Goal: Task Accomplishment & Management: Use online tool/utility

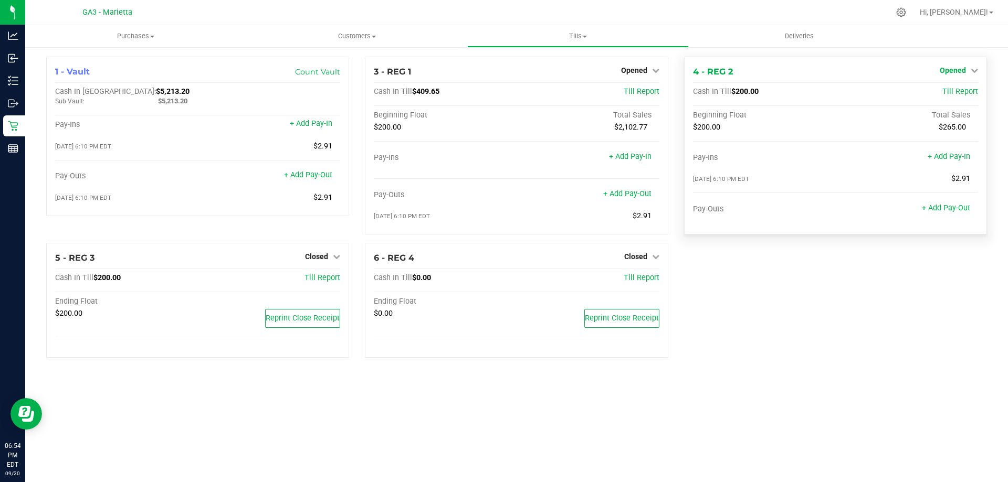
click at [970, 72] on link "Opened" at bounding box center [959, 70] width 38 height 8
click at [942, 99] on div "Close Till" at bounding box center [954, 92] width 78 height 13
click at [942, 98] on div "Close Till" at bounding box center [954, 92] width 78 height 13
click at [946, 93] on link "Close Till" at bounding box center [954, 92] width 28 height 8
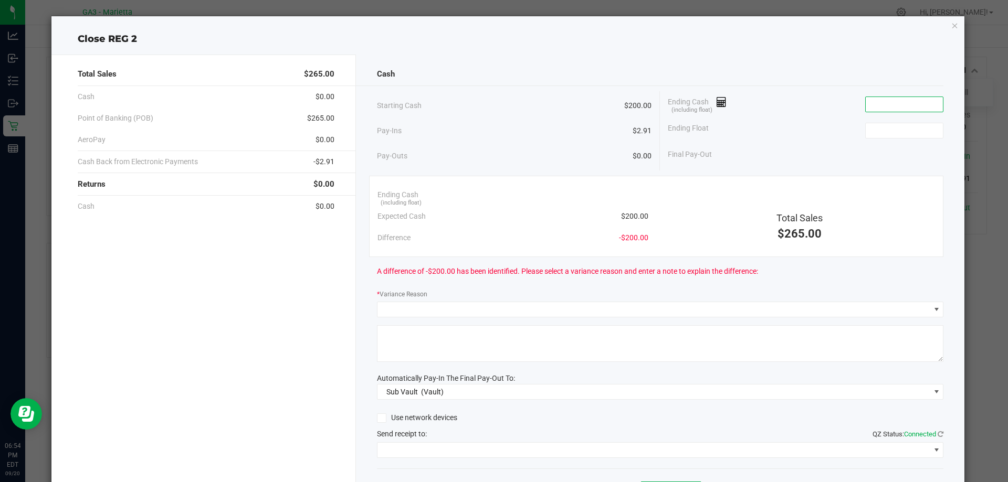
click at [935, 100] on input at bounding box center [904, 104] width 77 height 15
type input "$200.00"
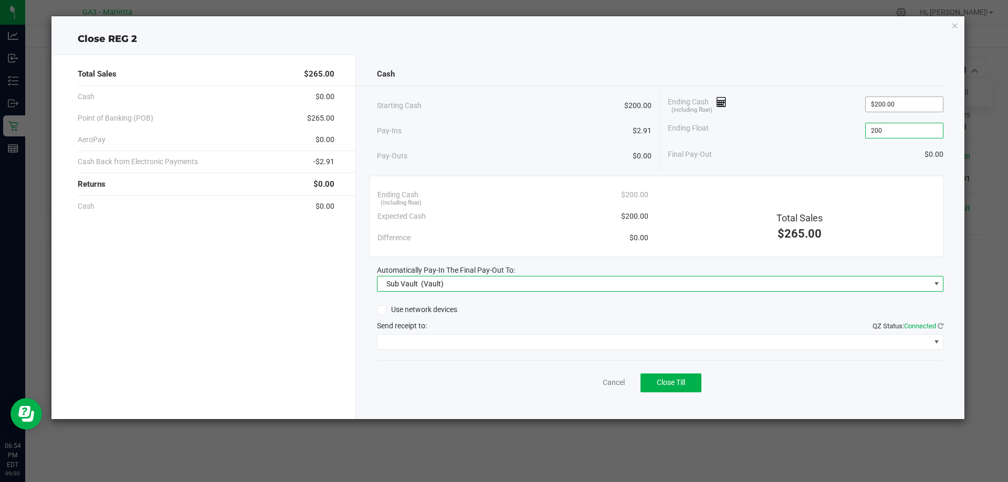
type input "$200.00"
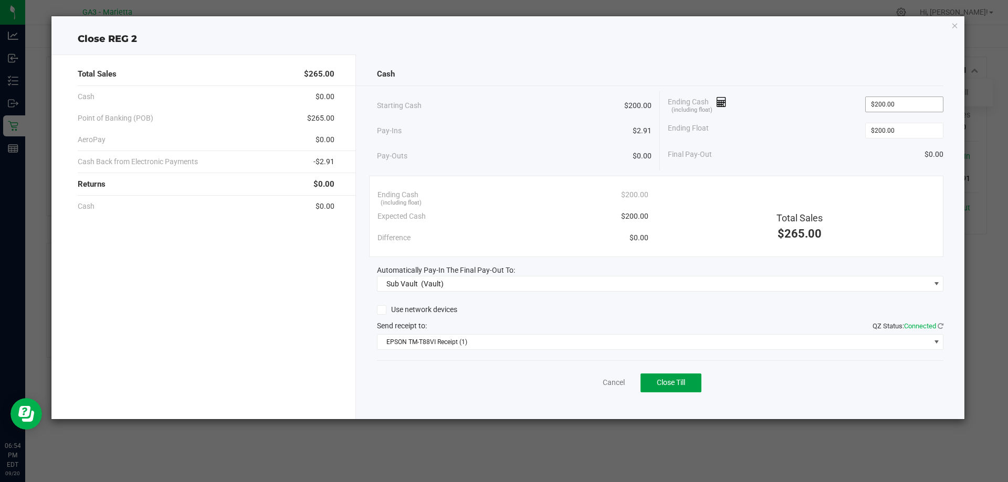
click at [641, 374] on button "Close Till" at bounding box center [671, 383] width 61 height 19
click at [588, 391] on div "Dismiss Reprint Closing Receipt" at bounding box center [660, 381] width 567 height 40
click at [591, 388] on link "Dismiss" at bounding box center [590, 382] width 25 height 11
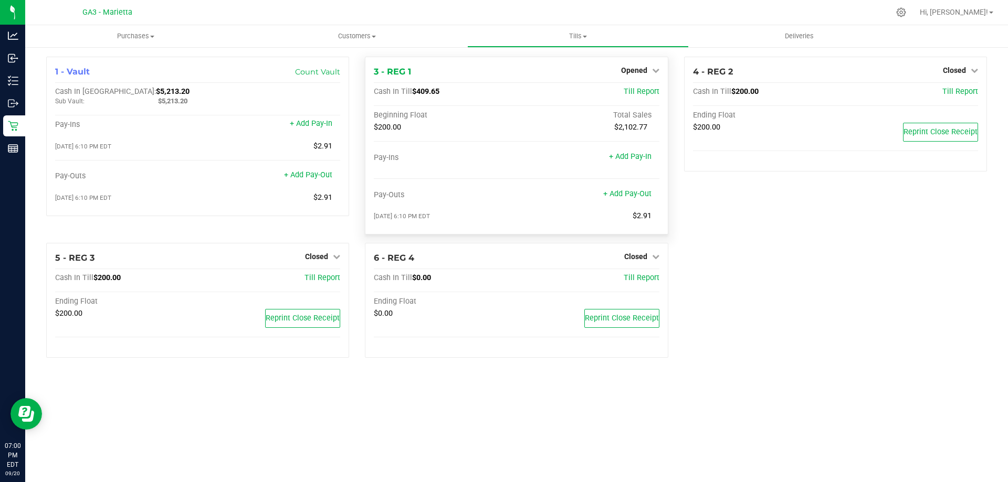
drag, startPoint x: 536, startPoint y: 314, endPoint x: 477, endPoint y: 72, distance: 249.1
click at [477, 72] on div "3 - REG 1 Opened Close Till" at bounding box center [516, 72] width 285 height 13
click at [652, 75] on link "Opened" at bounding box center [640, 70] width 38 height 8
click at [632, 95] on link "Close Till" at bounding box center [635, 92] width 28 height 8
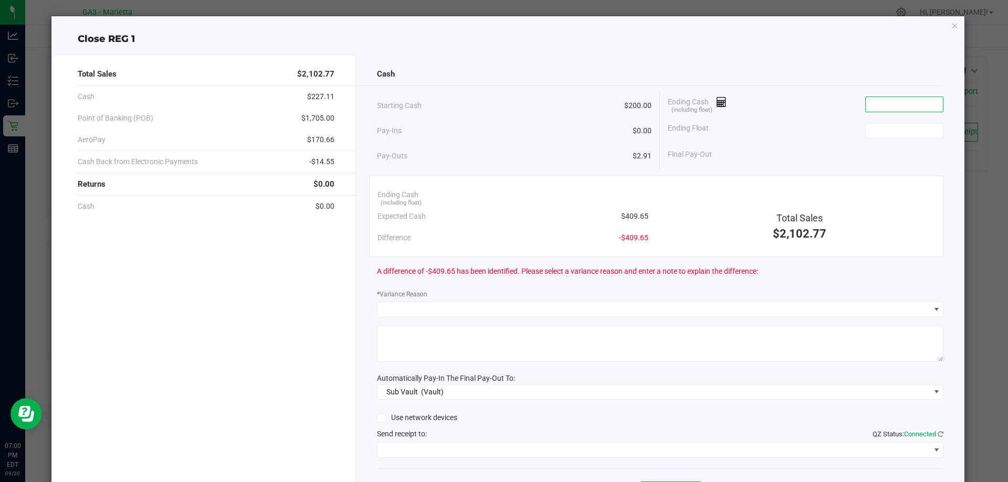
click at [917, 110] on input at bounding box center [904, 104] width 77 height 15
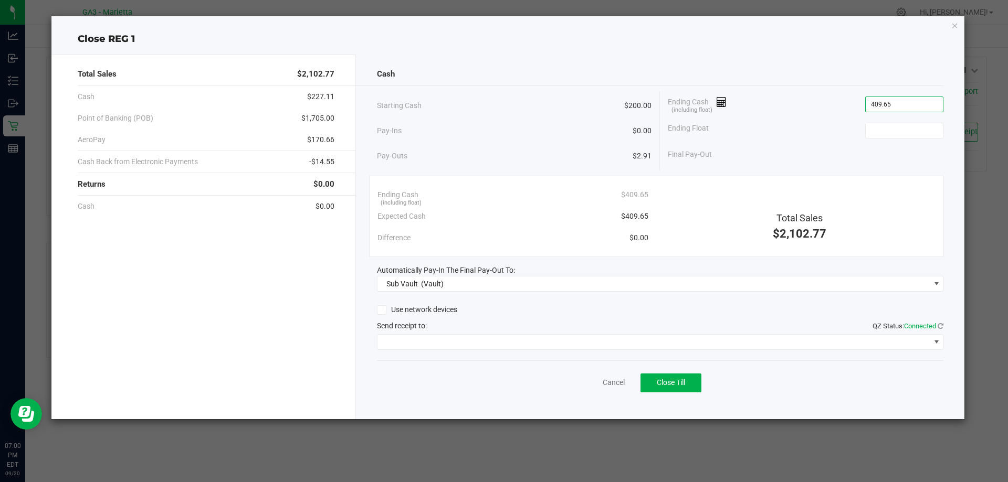
type input "$409.65"
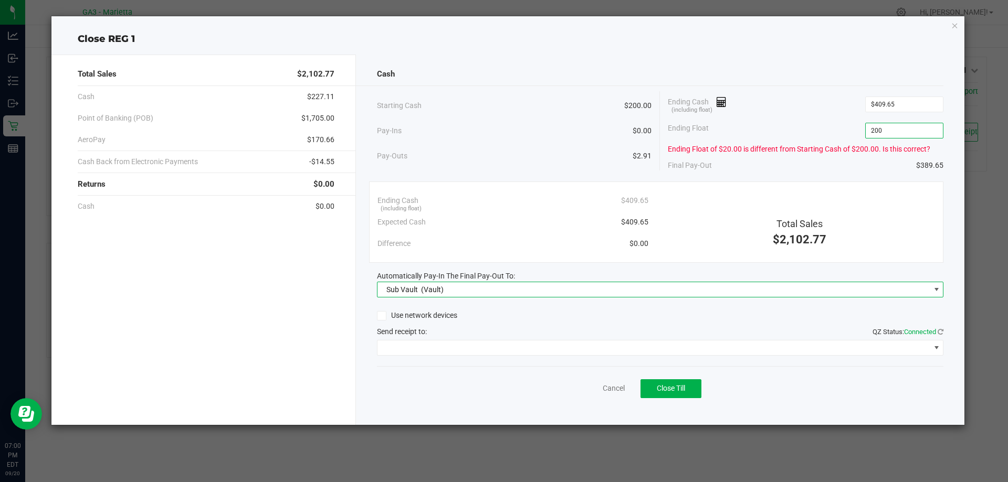
type input "$200.00"
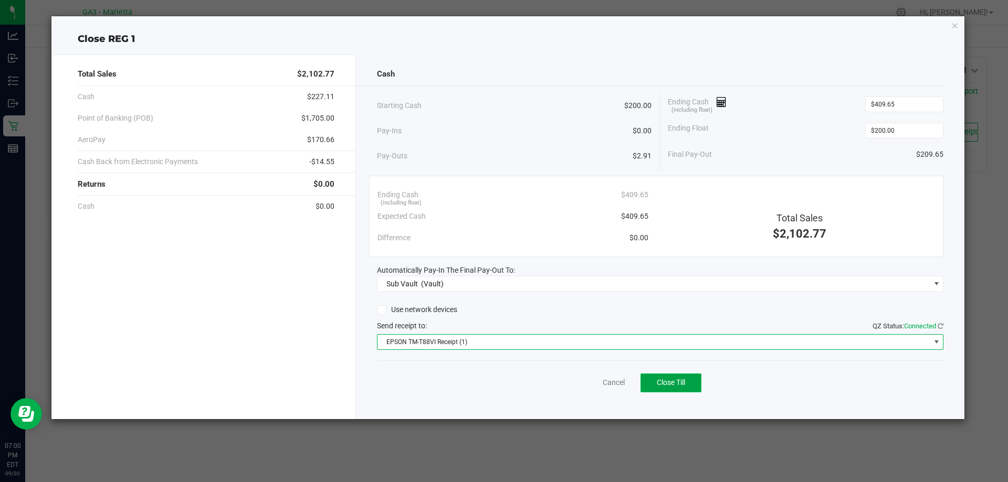
click at [699, 374] on button "Close Till" at bounding box center [671, 383] width 61 height 19
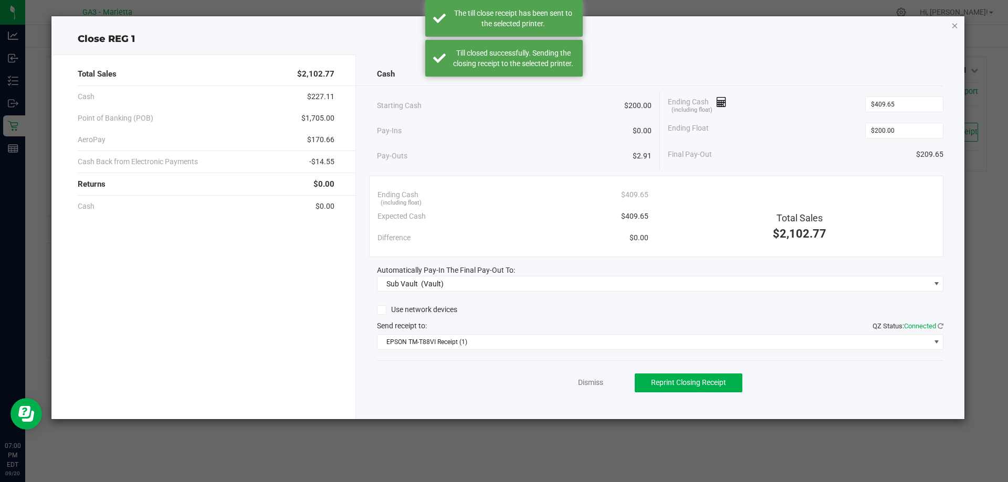
click at [956, 23] on icon "button" at bounding box center [954, 25] width 7 height 13
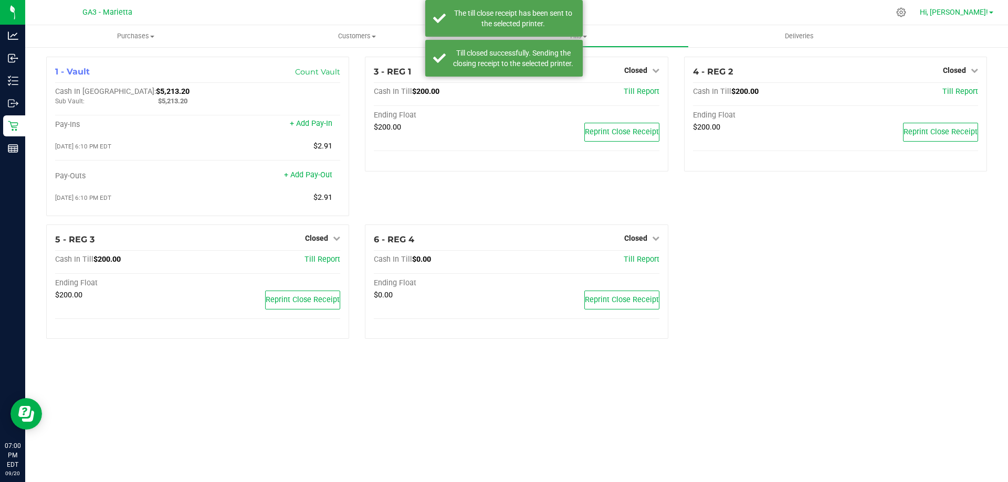
click at [971, 9] on span "Hi, [PERSON_NAME]!" at bounding box center [954, 12] width 68 height 8
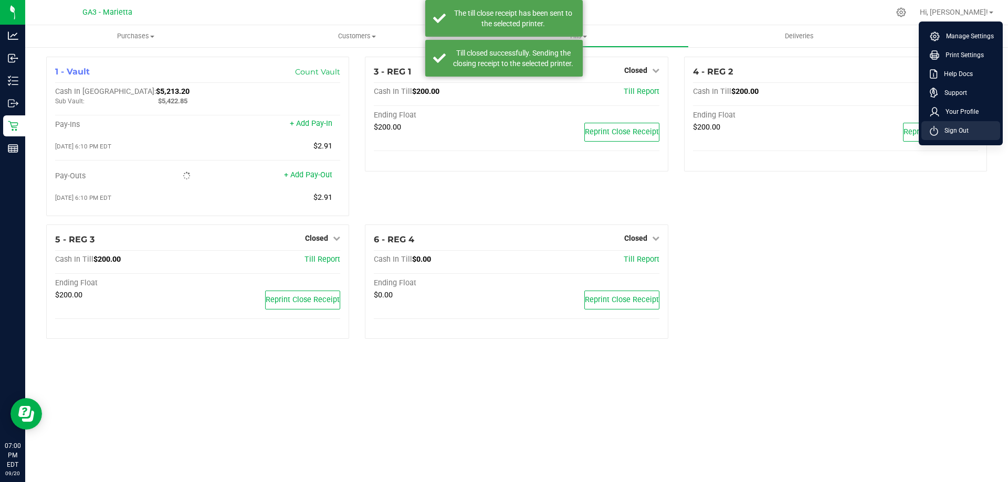
click at [960, 124] on li "Sign Out" at bounding box center [960, 130] width 79 height 19
